Goal: Task Accomplishment & Management: Manage account settings

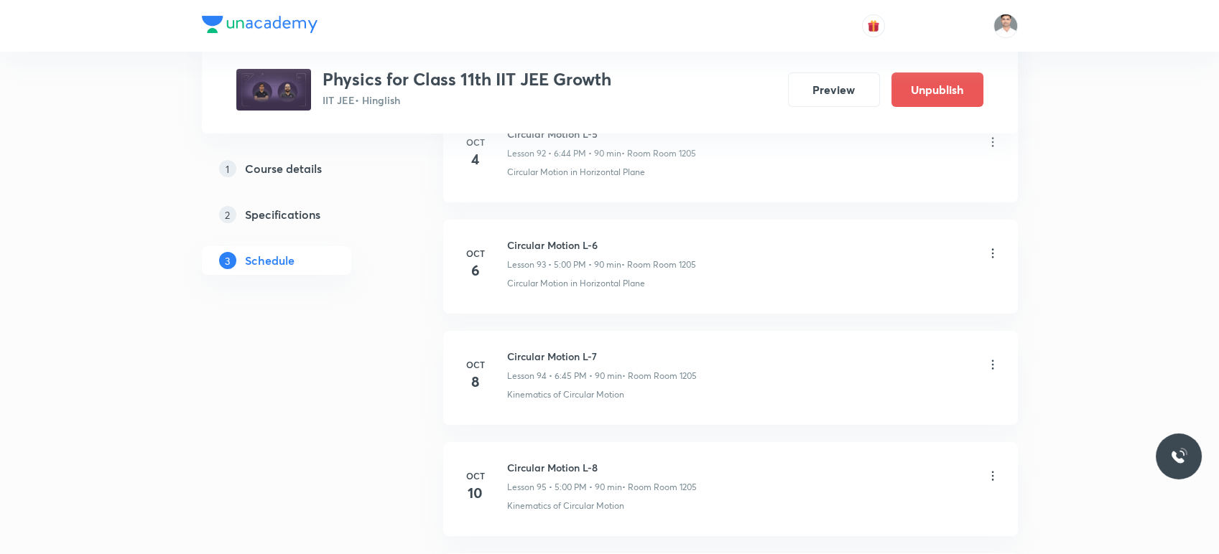
scroll to position [11197, 0]
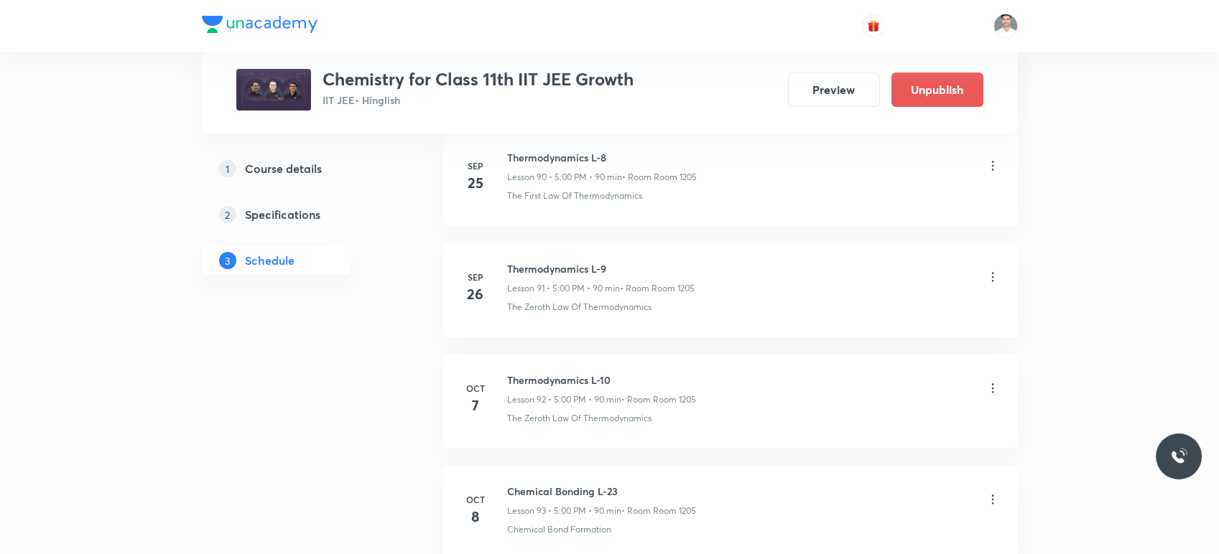
scroll to position [10926, 0]
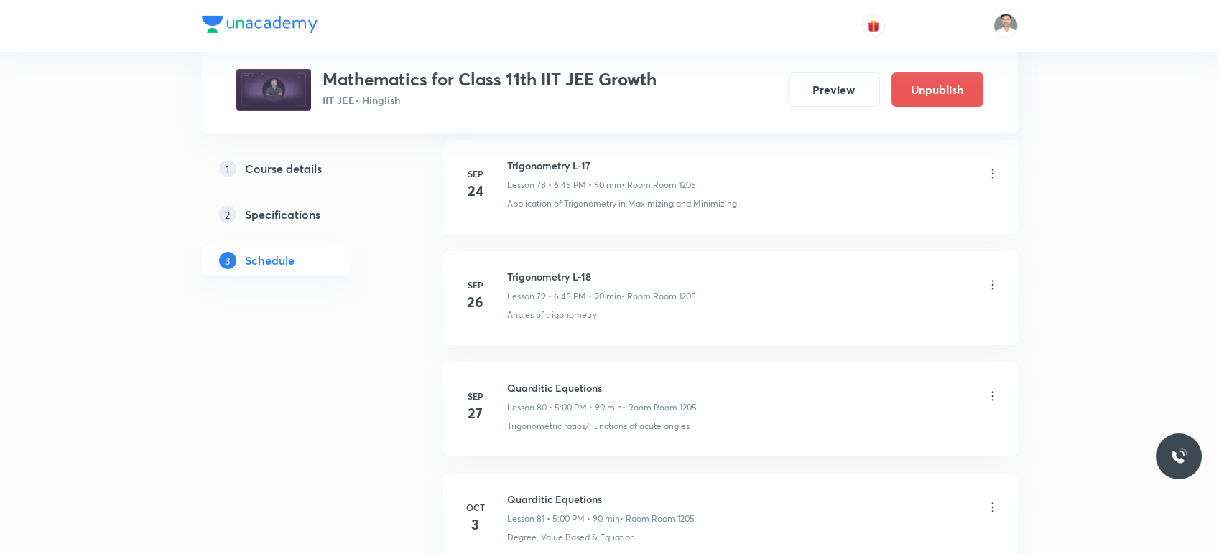
scroll to position [9527, 0]
